Goal: Transaction & Acquisition: Purchase product/service

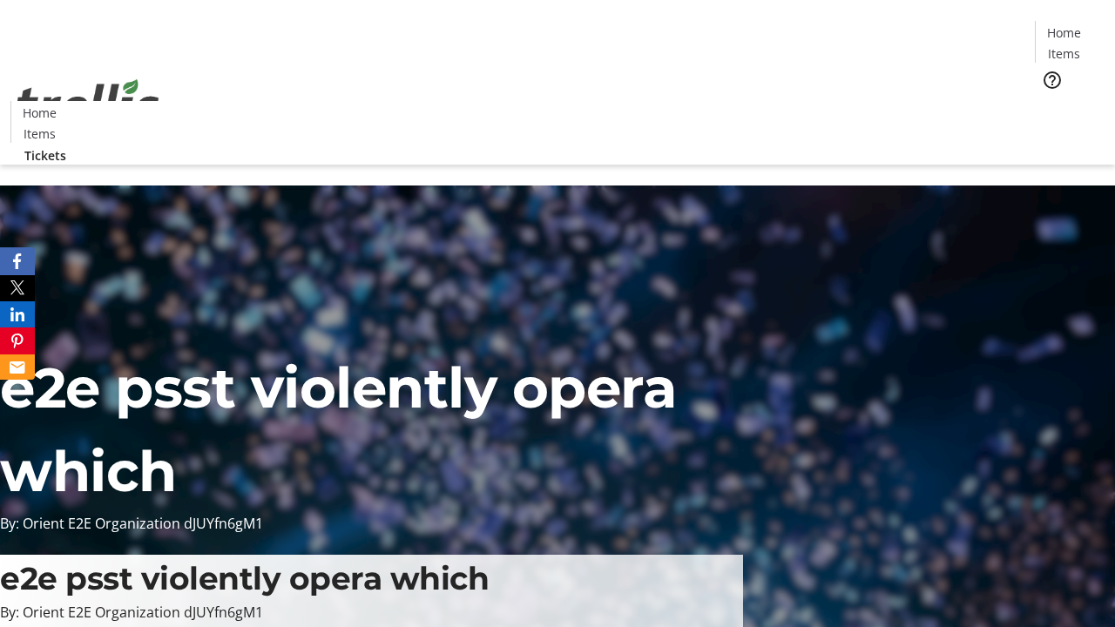
click at [1048, 101] on span "Tickets" at bounding box center [1069, 110] width 42 height 18
